Goal: Task Accomplishment & Management: Complete application form

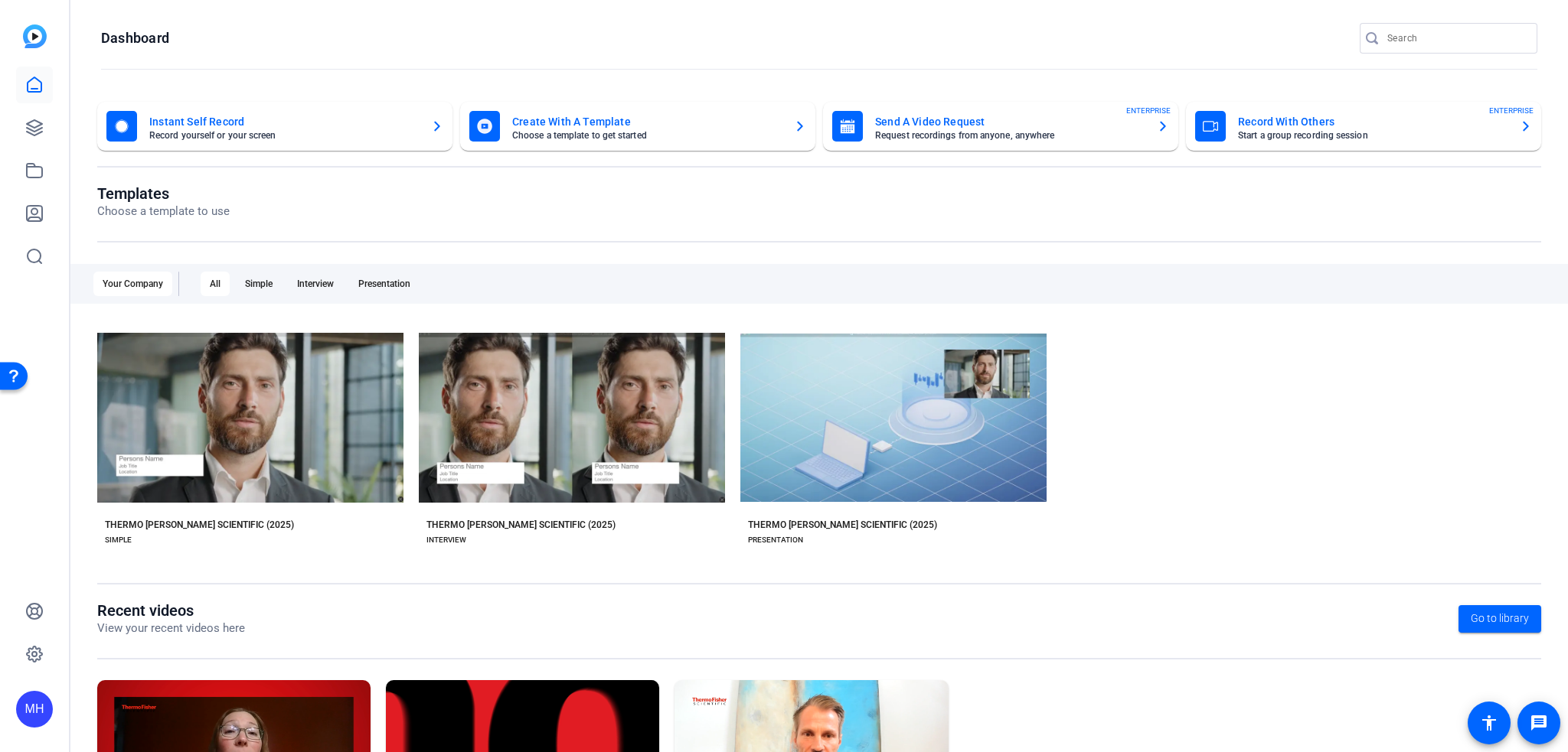
click at [721, 136] on mat-card-subtitle "Choose a template to get started" at bounding box center [647, 135] width 269 height 9
click at [1291, 131] on mat-card-subtitle "Start a group recording session" at bounding box center [1372, 135] width 269 height 9
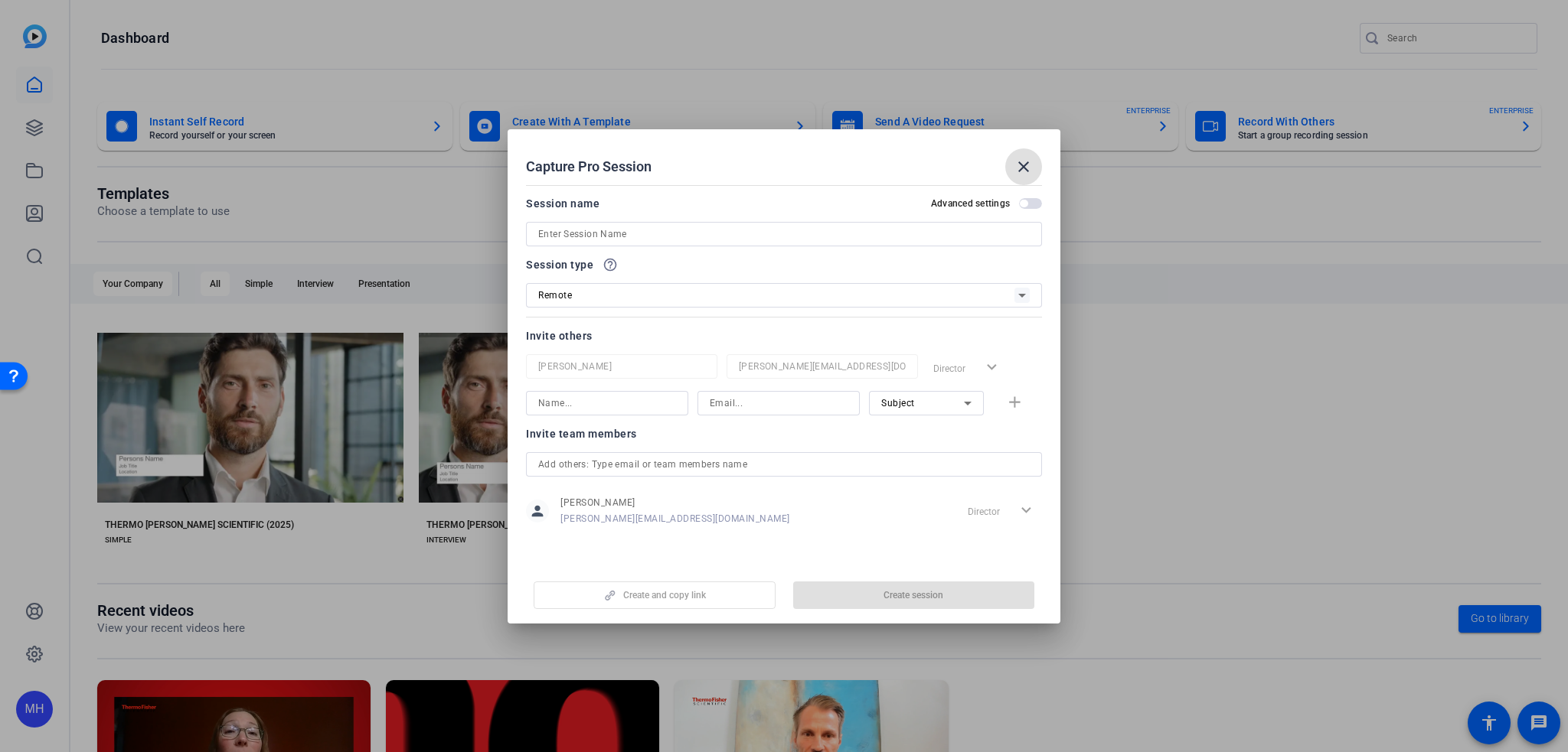
click at [646, 229] on input at bounding box center [784, 234] width 491 height 18
type input "S"
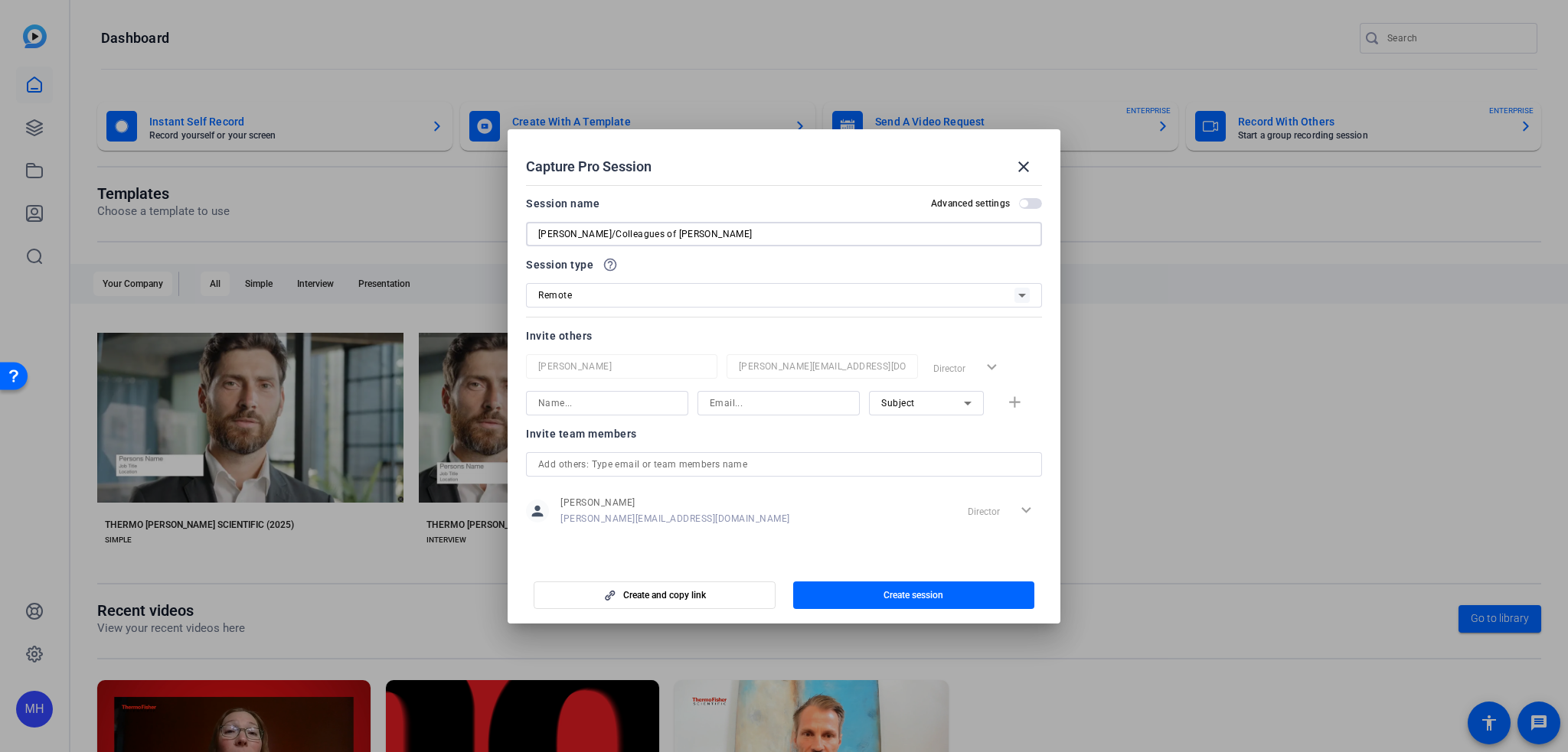
type input "[PERSON_NAME]/Colleagues of [PERSON_NAME]"
click at [599, 419] on div at bounding box center [607, 423] width 163 height 16
click at [604, 409] on input at bounding box center [606, 403] width 138 height 18
type input "[PERSON_NAME]"
click at [755, 408] on input at bounding box center [778, 403] width 138 height 18
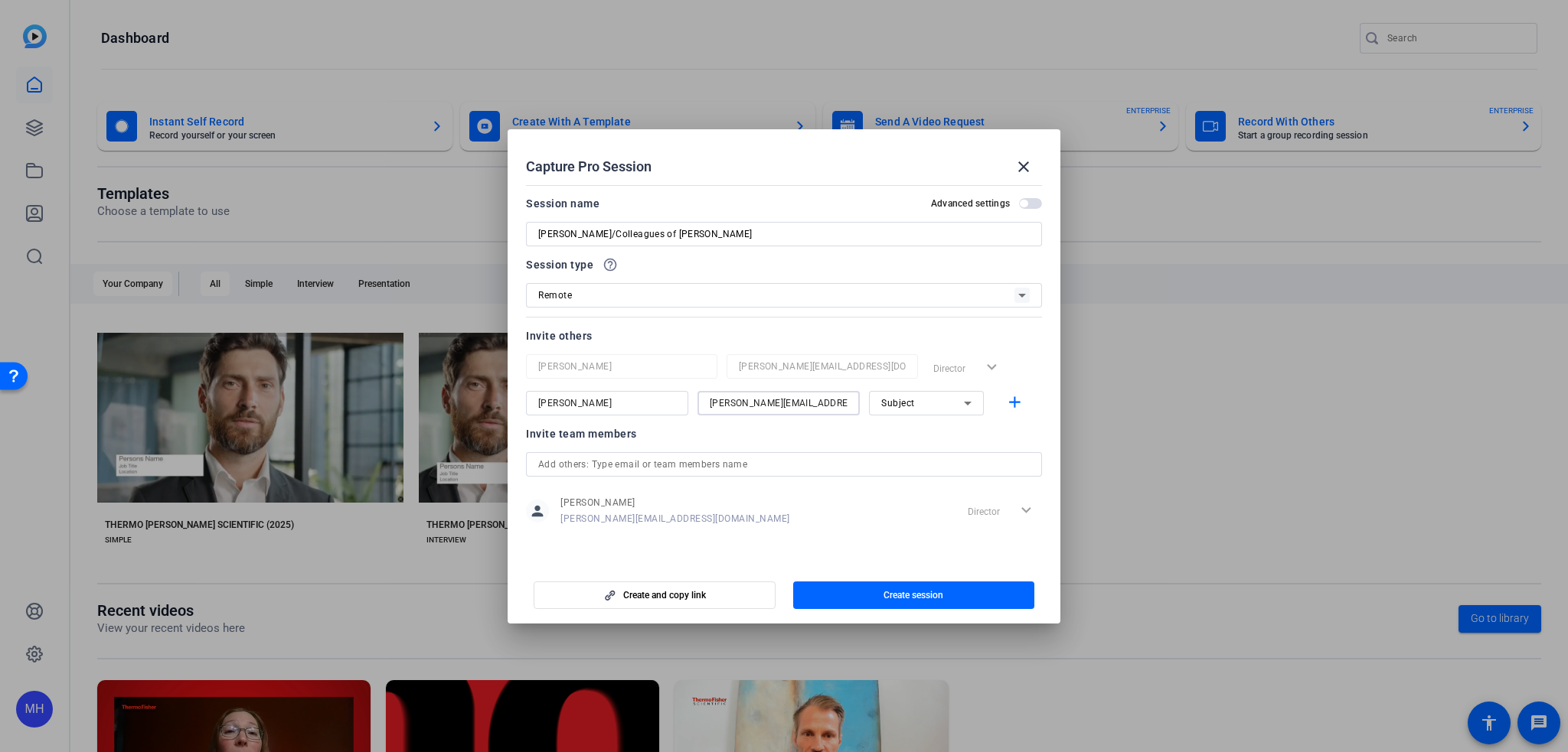
type input "[PERSON_NAME][EMAIL_ADDRESS][PERSON_NAME][DOMAIN_NAME]"
click at [832, 443] on div "Invite team members" at bounding box center [784, 433] width 516 height 18
click at [1014, 411] on mat-icon "add" at bounding box center [1015, 402] width 19 height 19
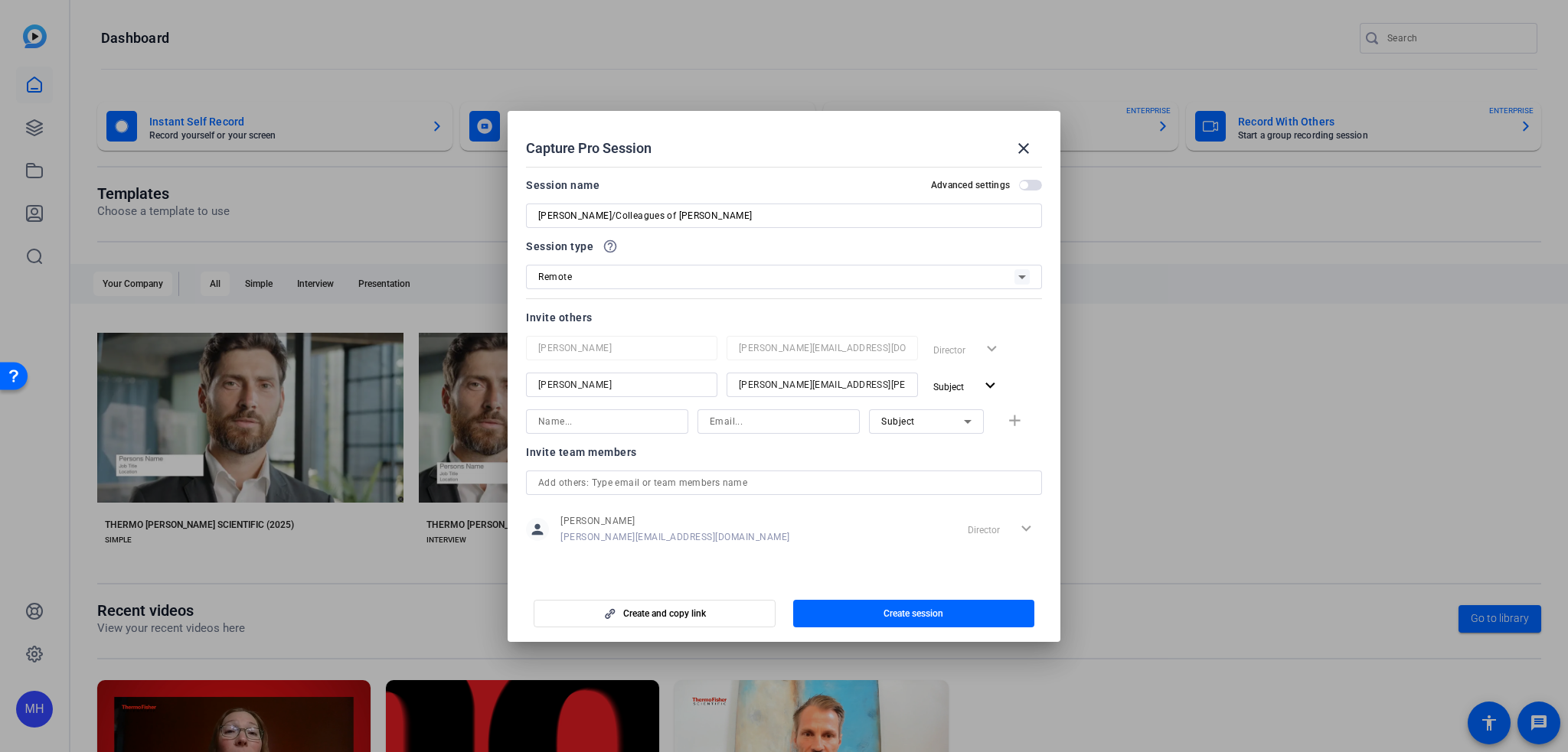
click at [721, 466] on div "Invite team members person [PERSON_NAME] [PERSON_NAME][EMAIL_ADDRESS][DOMAIN_NA…" at bounding box center [784, 503] width 516 height 120
click at [680, 619] on span "button" at bounding box center [654, 613] width 240 height 37
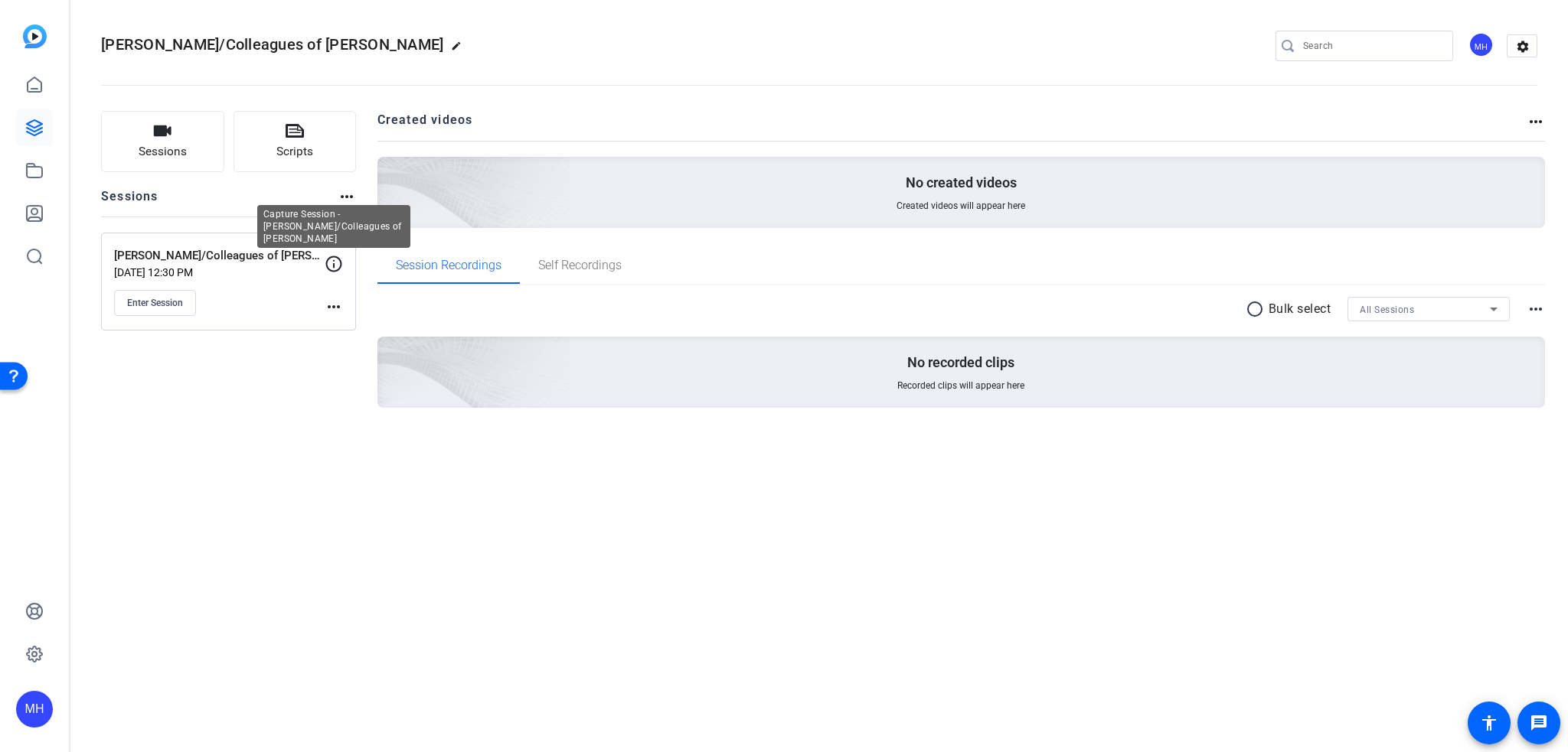
click at [330, 261] on icon at bounding box center [333, 264] width 18 height 18
click at [334, 299] on mat-icon "more_horiz" at bounding box center [333, 307] width 18 height 18
click at [369, 331] on span "Edit Session" at bounding box center [372, 329] width 69 height 18
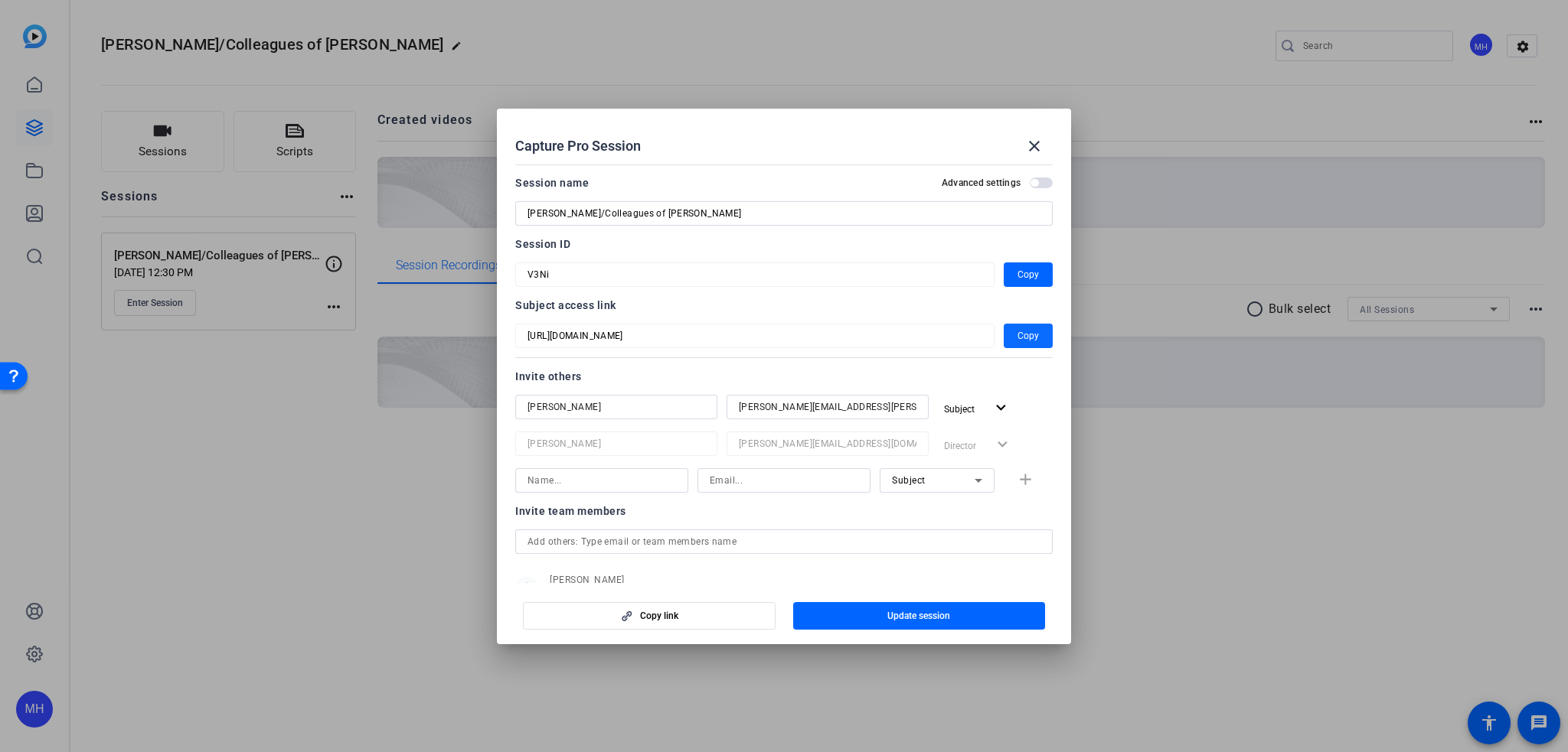
click at [1017, 336] on span "Copy" at bounding box center [1027, 336] width 21 height 18
click at [1038, 267] on span "button" at bounding box center [1028, 275] width 49 height 37
click at [234, 457] on div at bounding box center [784, 376] width 1568 height 752
